Goal: Task Accomplishment & Management: Manage account settings

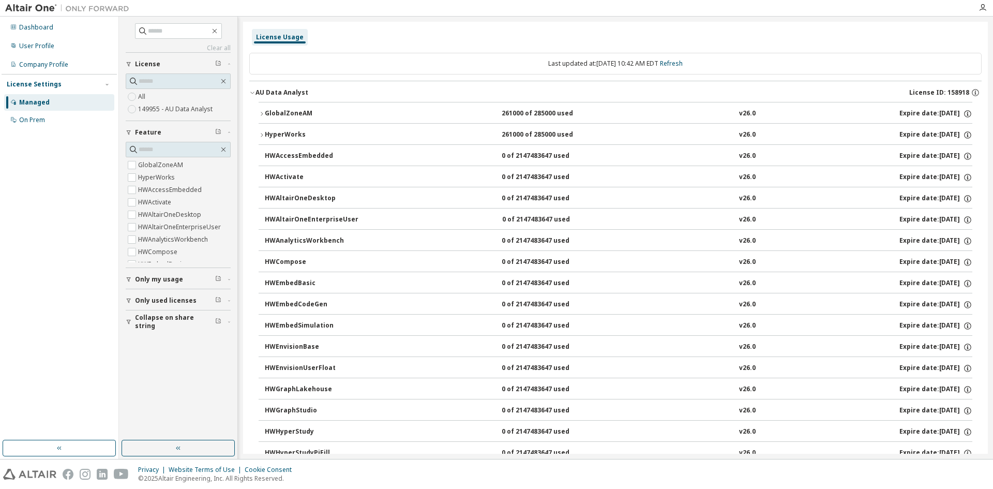
scroll to position [643, 0]
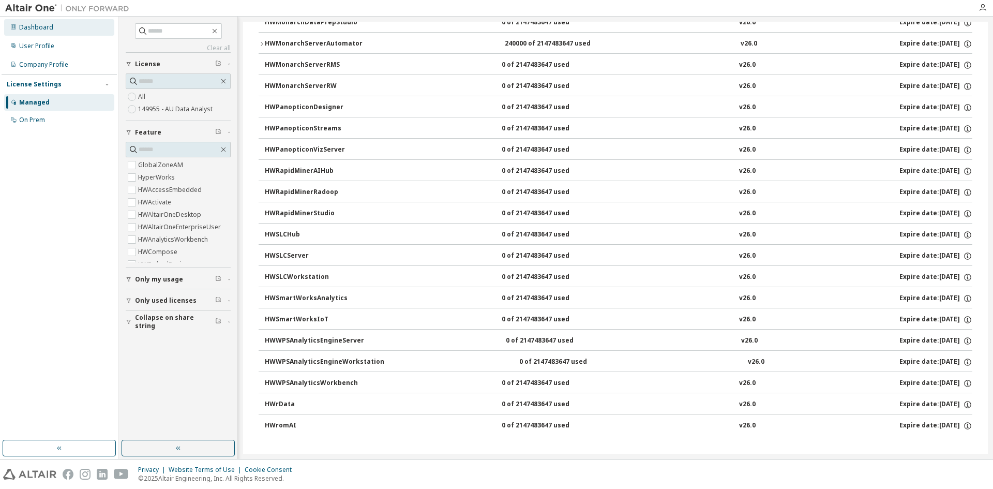
click at [36, 29] on div "Dashboard" at bounding box center [36, 27] width 34 height 8
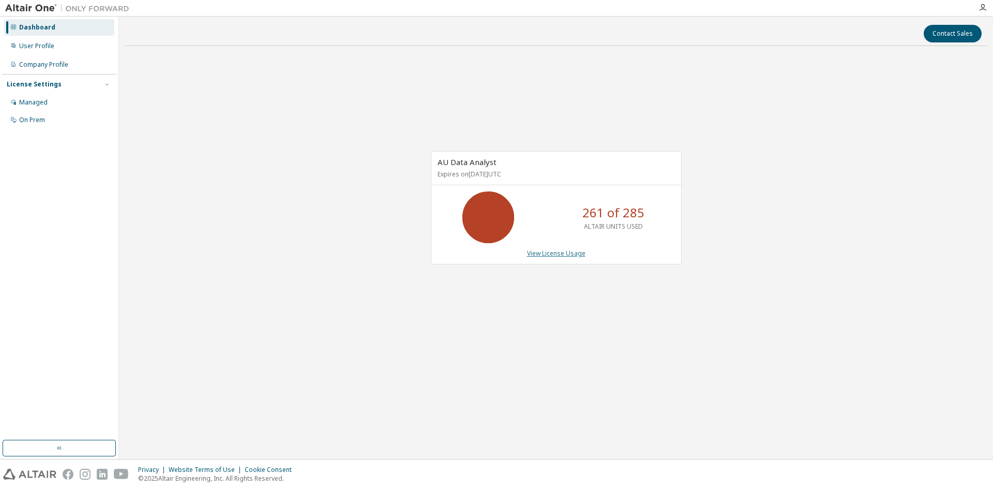
click at [560, 255] on link "View License Usage" at bounding box center [556, 253] width 58 height 9
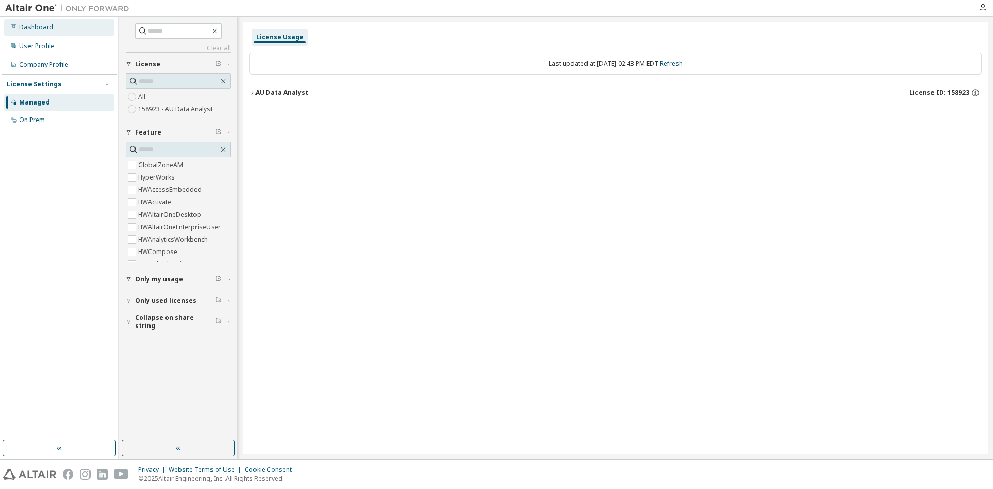
click at [42, 33] on div "Dashboard" at bounding box center [59, 27] width 110 height 17
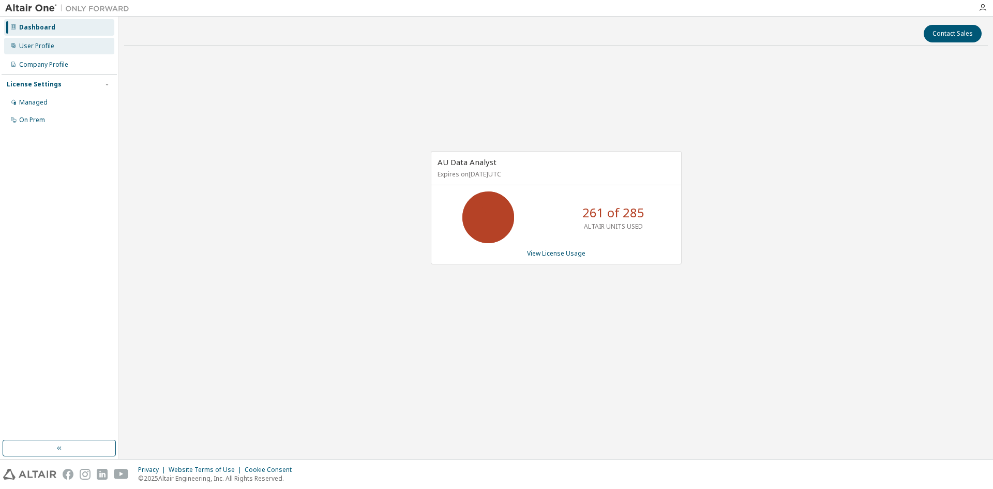
click at [41, 44] on div "User Profile" at bounding box center [36, 46] width 35 height 8
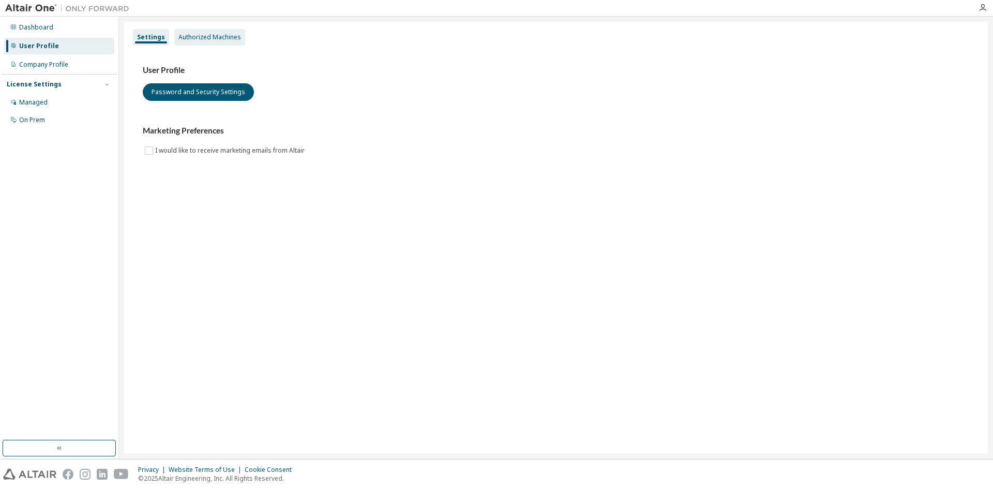
click at [197, 42] on div "Authorized Machines" at bounding box center [209, 37] width 71 height 17
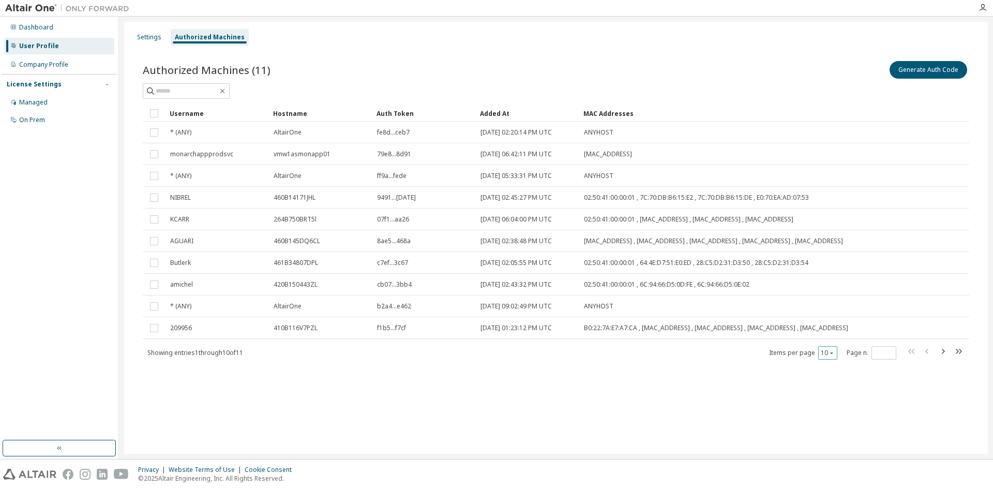
click at [833, 356] on icon "button" at bounding box center [832, 353] width 6 height 6
click at [855, 421] on div "100" at bounding box center [859, 425] width 83 height 12
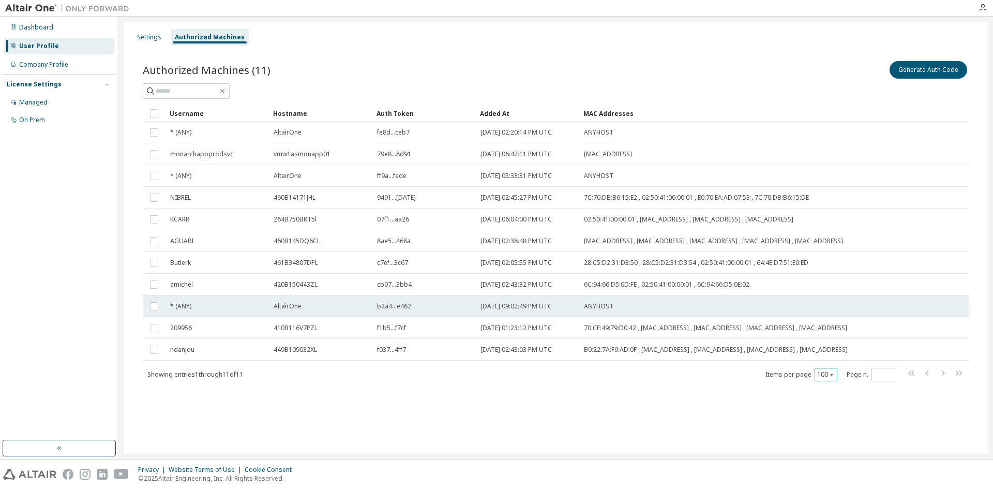
type button "100"
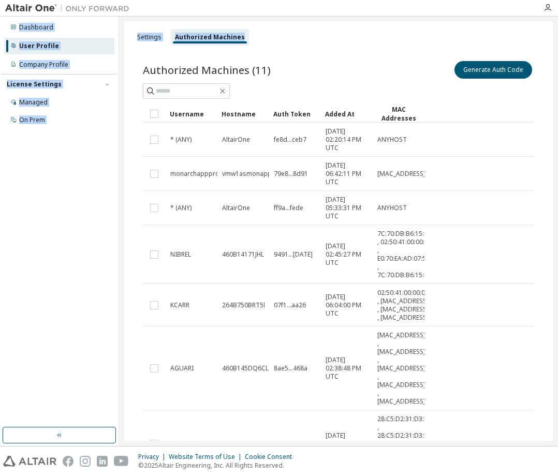
drag, startPoint x: 365, startPoint y: 38, endPoint x: 383, endPoint y: 52, distance: 23.6
click at [383, 52] on div "Dashboard User Profile Company Profile License Settings Managed On Prem Setting…" at bounding box center [279, 238] width 558 height 476
